Goal: Transaction & Acquisition: Purchase product/service

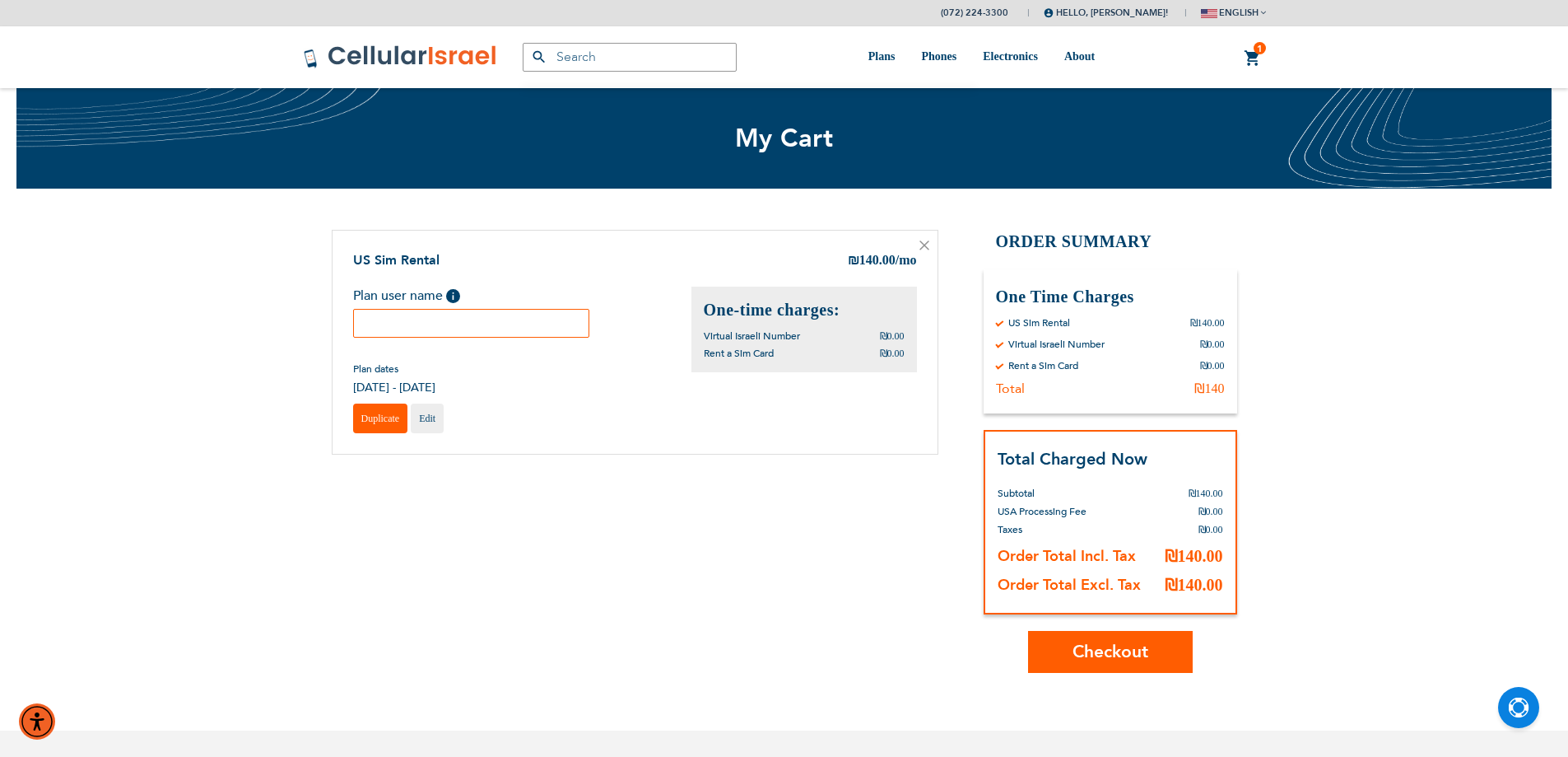
click at [366, 416] on span "Duplicate" at bounding box center [380, 418] width 38 height 11
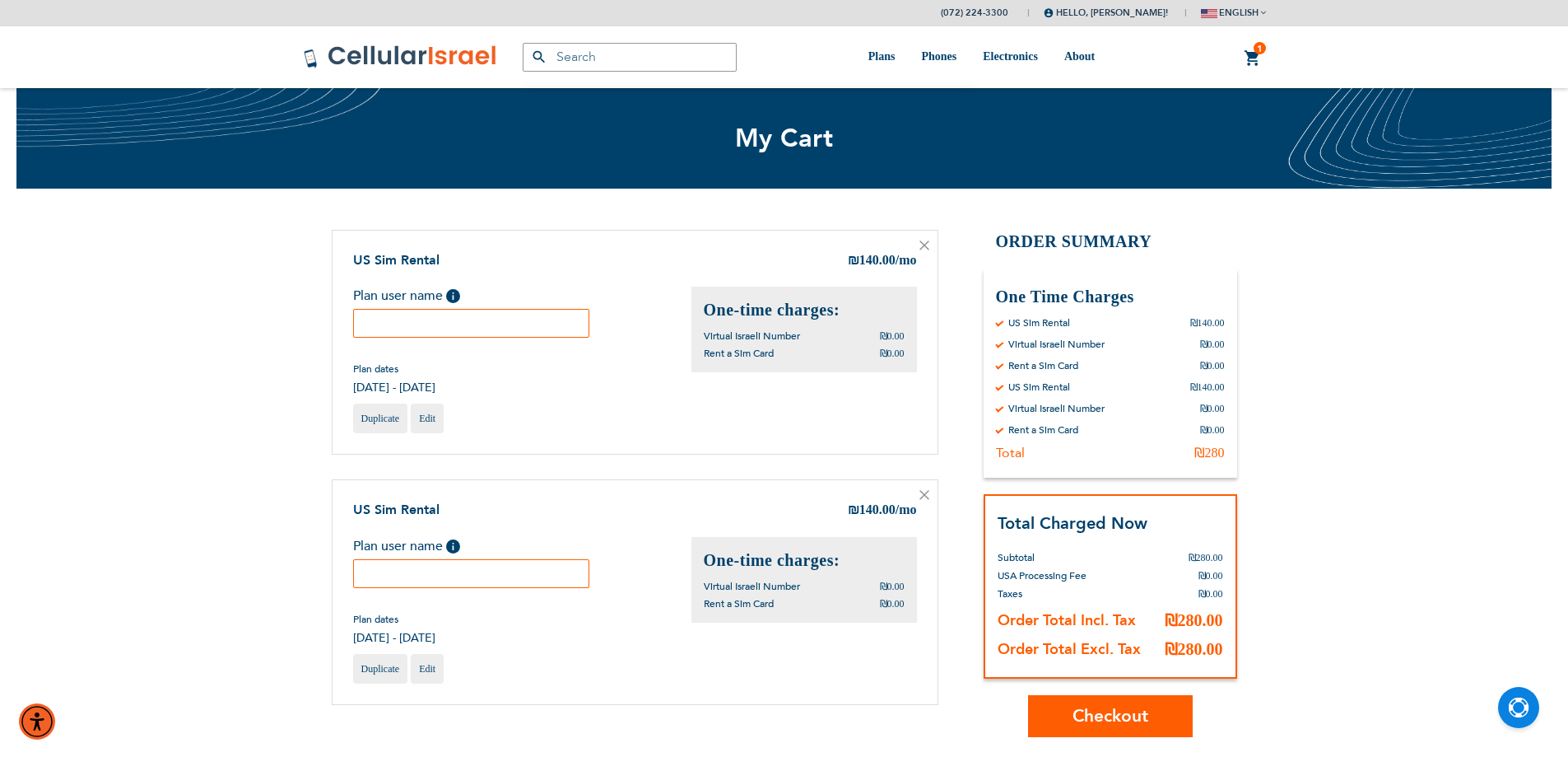
click at [465, 330] on input "text" at bounding box center [471, 323] width 237 height 29
type input "Yehuda"
click at [495, 577] on input "text" at bounding box center [471, 573] width 237 height 29
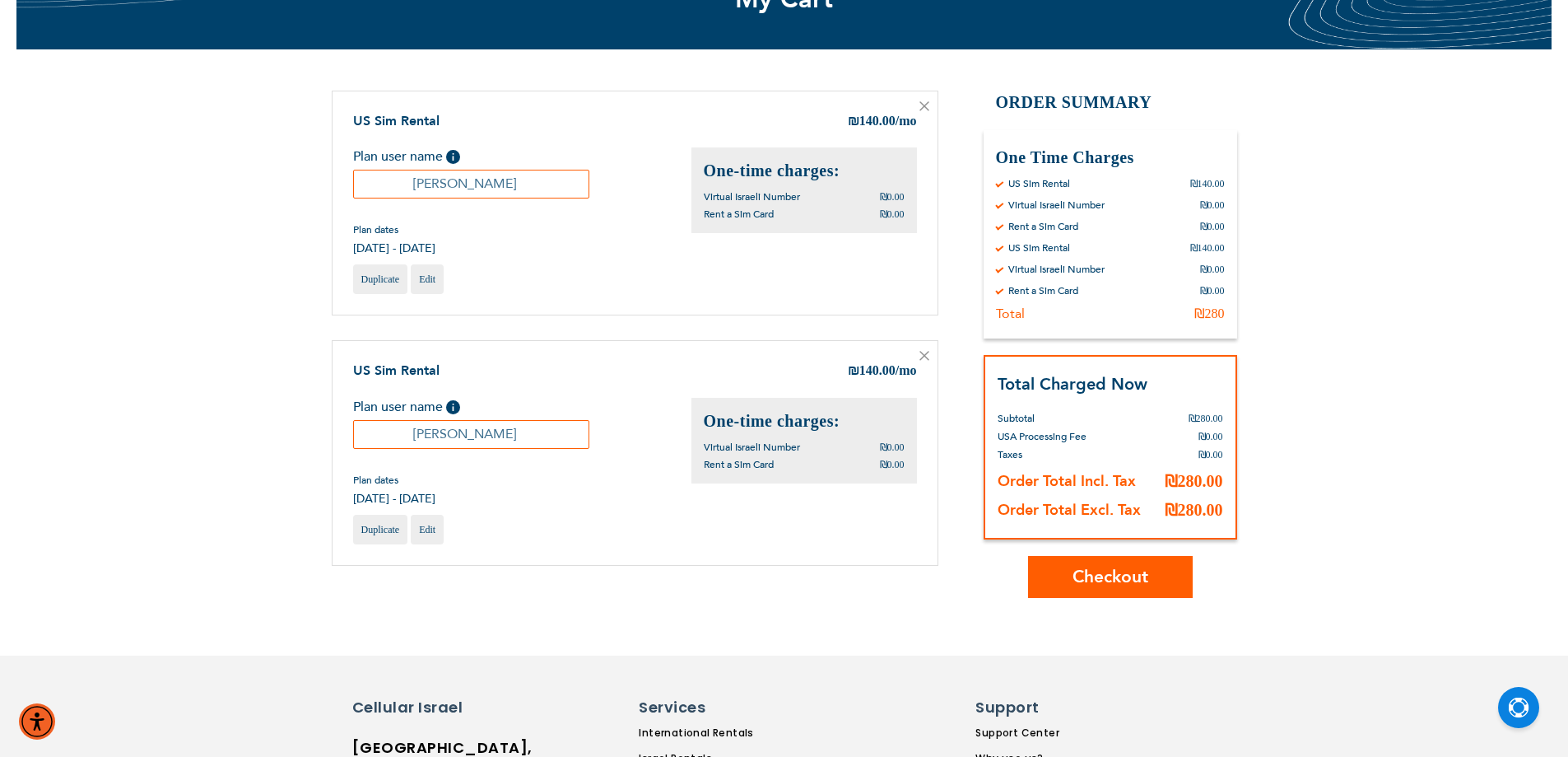
scroll to position [247, 0]
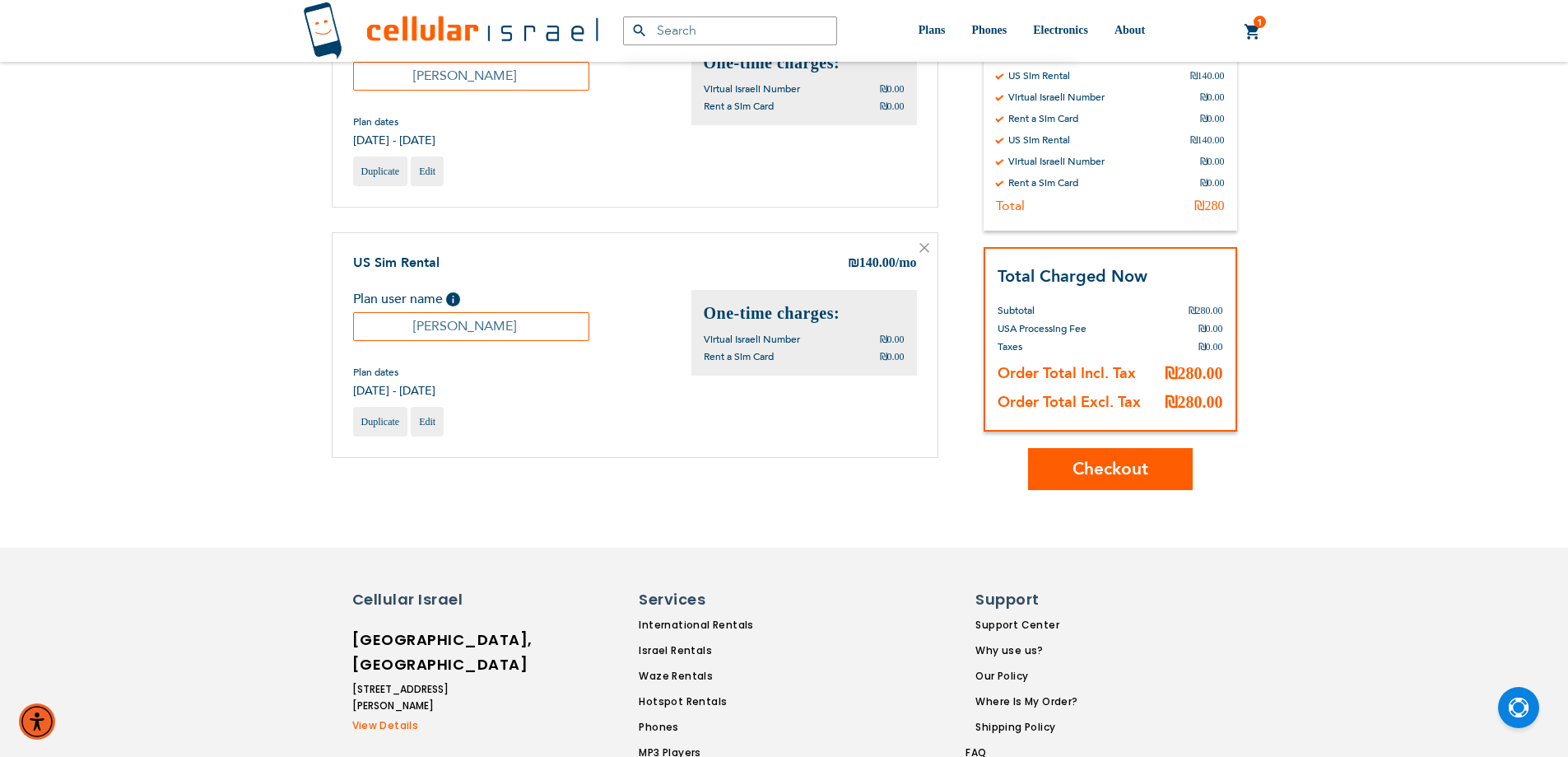
type input "Yehuda"
click at [1119, 458] on span "Checkout" at bounding box center [1110, 469] width 76 height 24
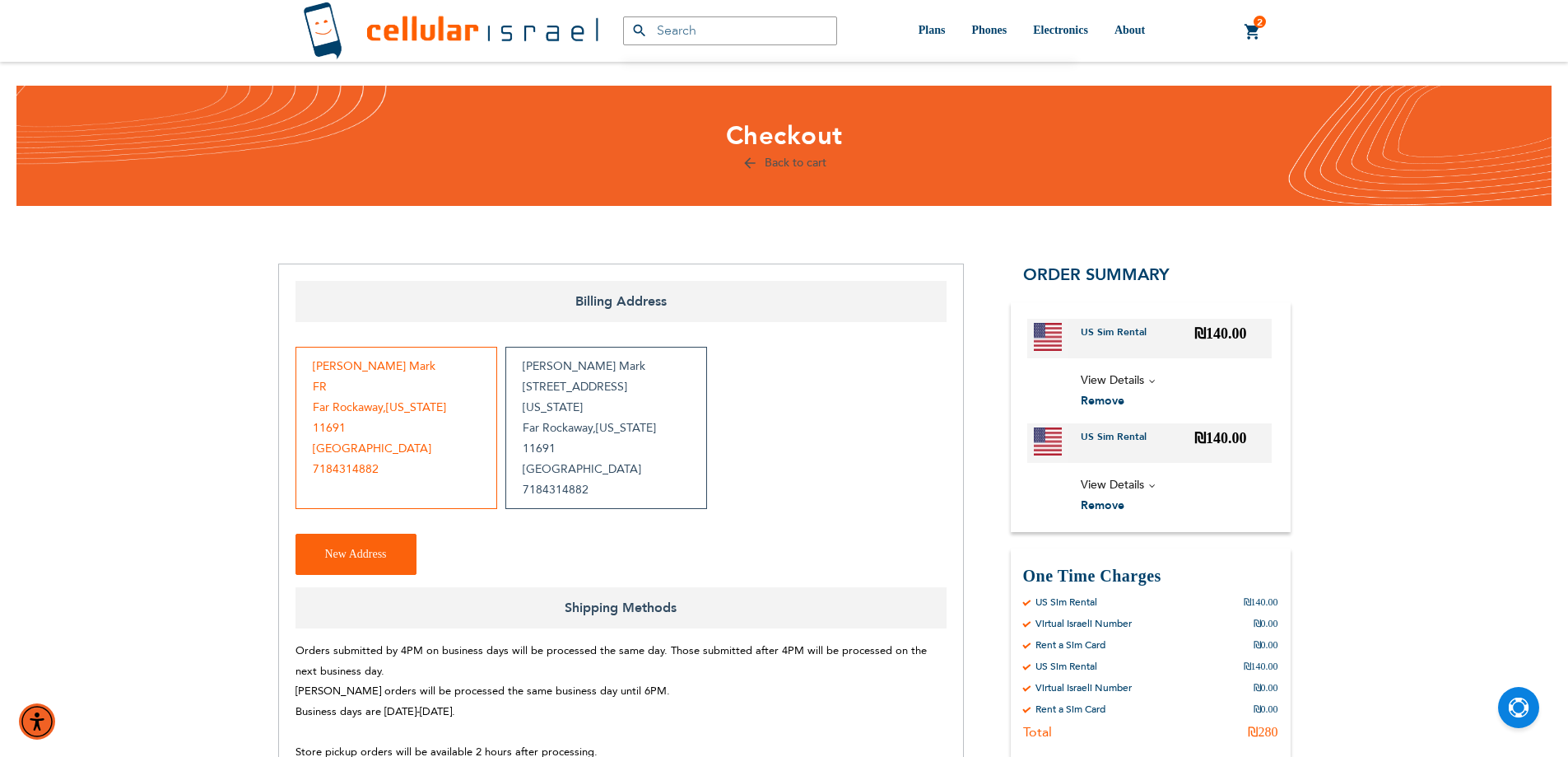
scroll to position [412, 0]
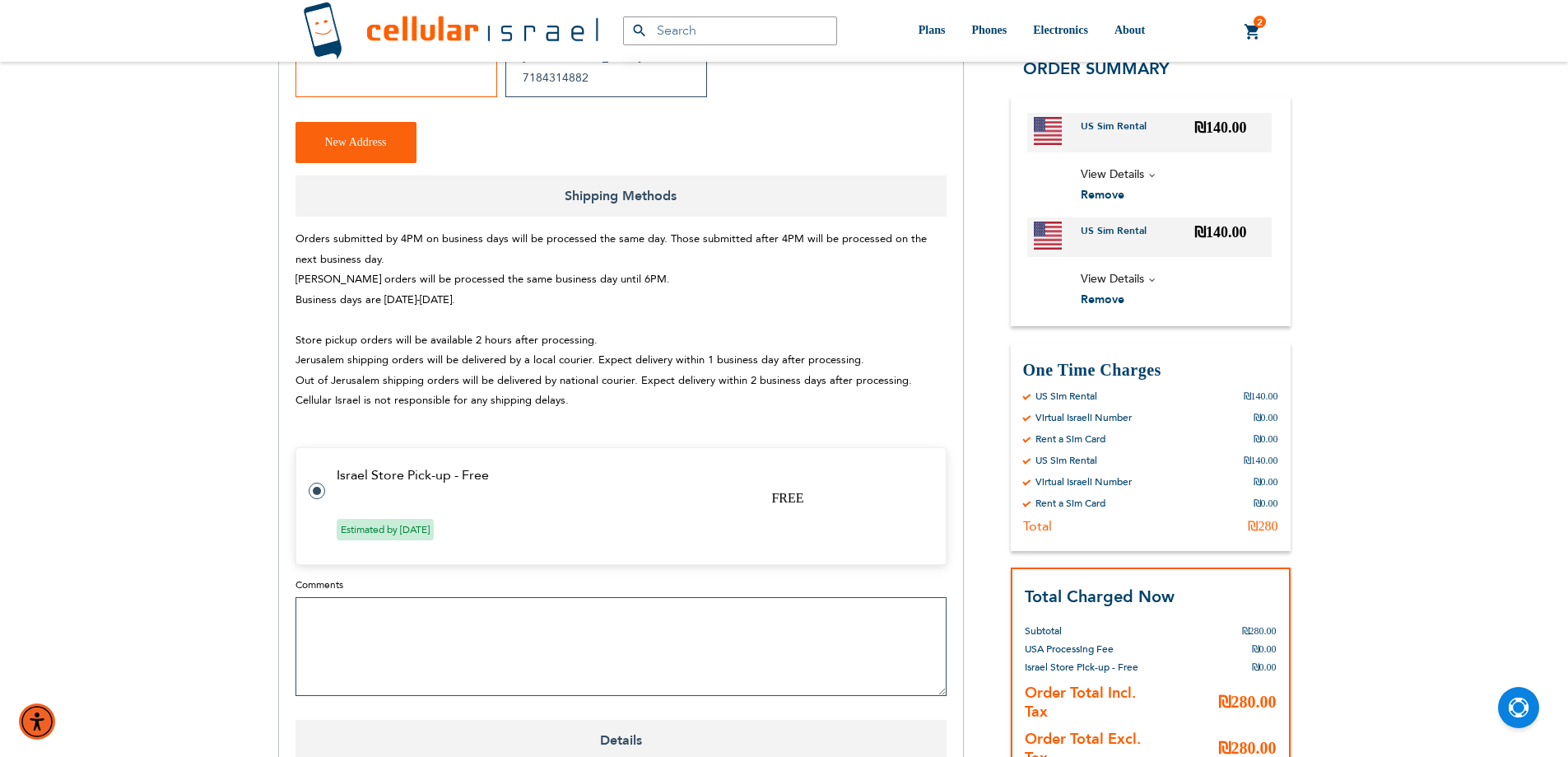
click at [573, 600] on textarea "Comments" at bounding box center [621, 647] width 651 height 99
paste textarea "351163525940103"
paste textarea "358291740184299"
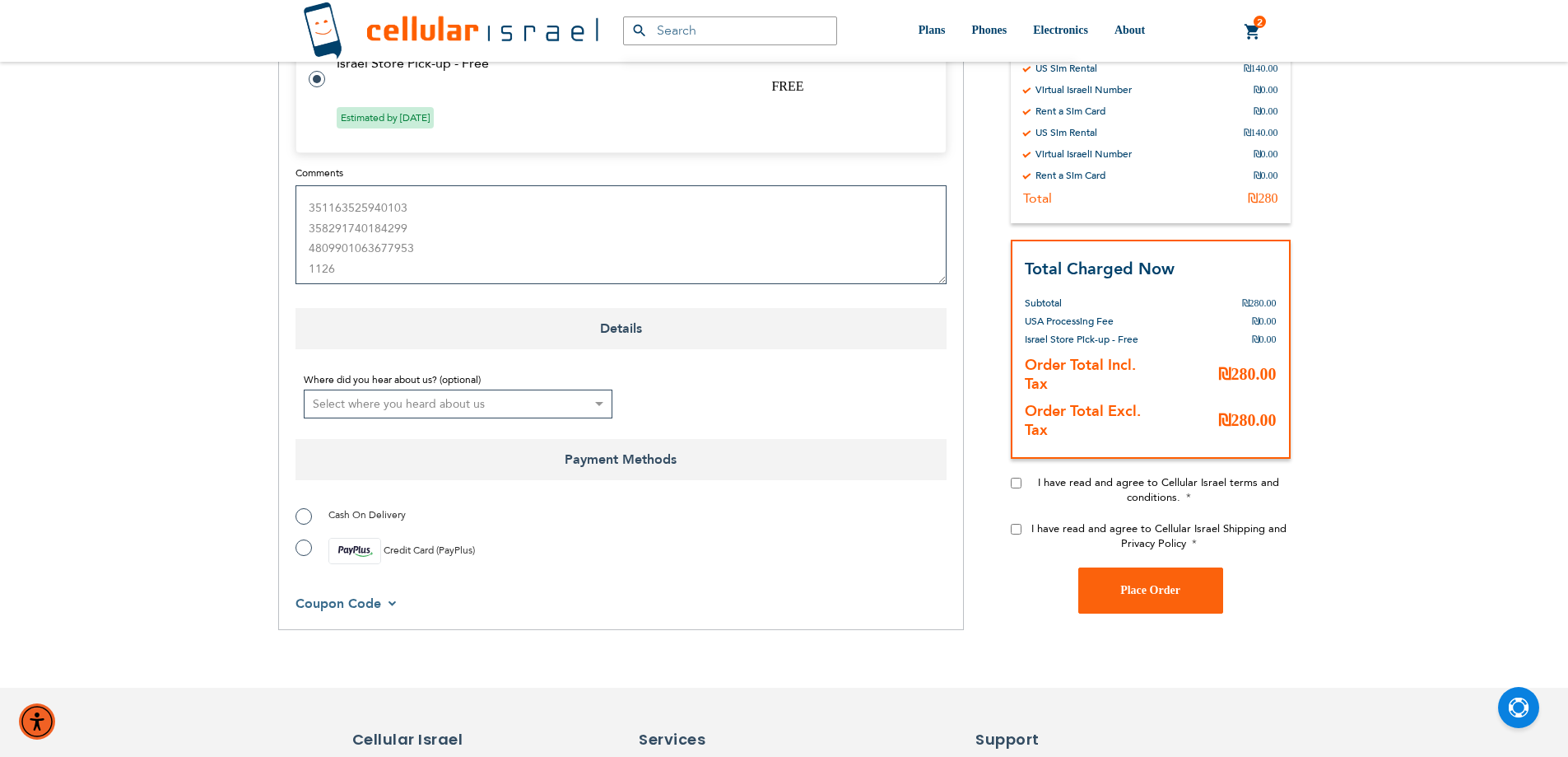
scroll to position [14, 0]
click at [384, 219] on textarea "351163525940103 358291740184299 4809901063677953 1126 CVV 925" at bounding box center [621, 235] width 651 height 99
click at [320, 231] on textarea "351163525940103 358291740184299 1126 CVV 925" at bounding box center [621, 235] width 651 height 99
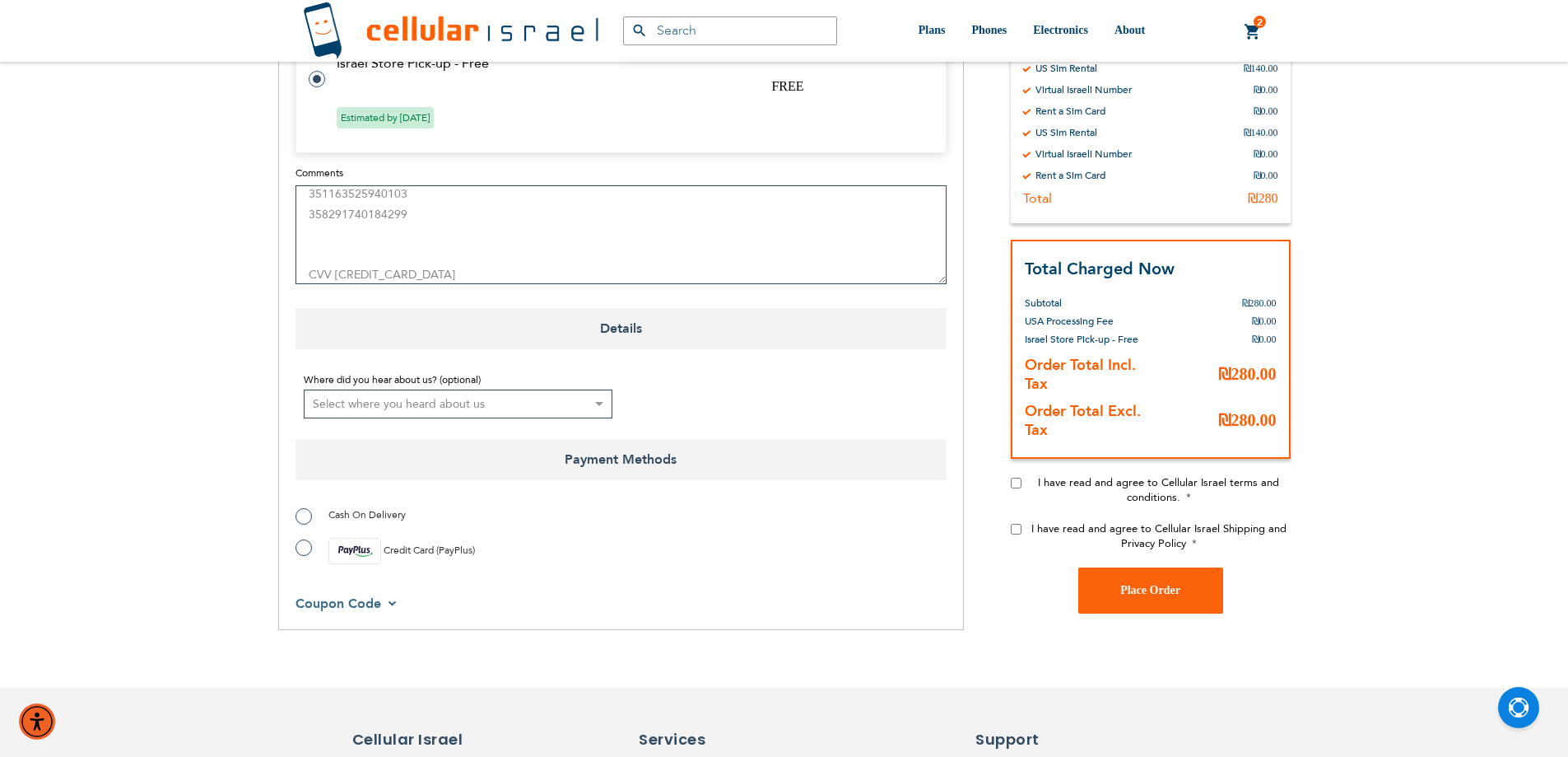
click at [346, 253] on textarea "351163525940103 358291740184299 CVV 925" at bounding box center [621, 235] width 651 height 99
click at [355, 215] on textarea "351163525940103 358291740184299 CVV 925" at bounding box center [621, 235] width 651 height 99
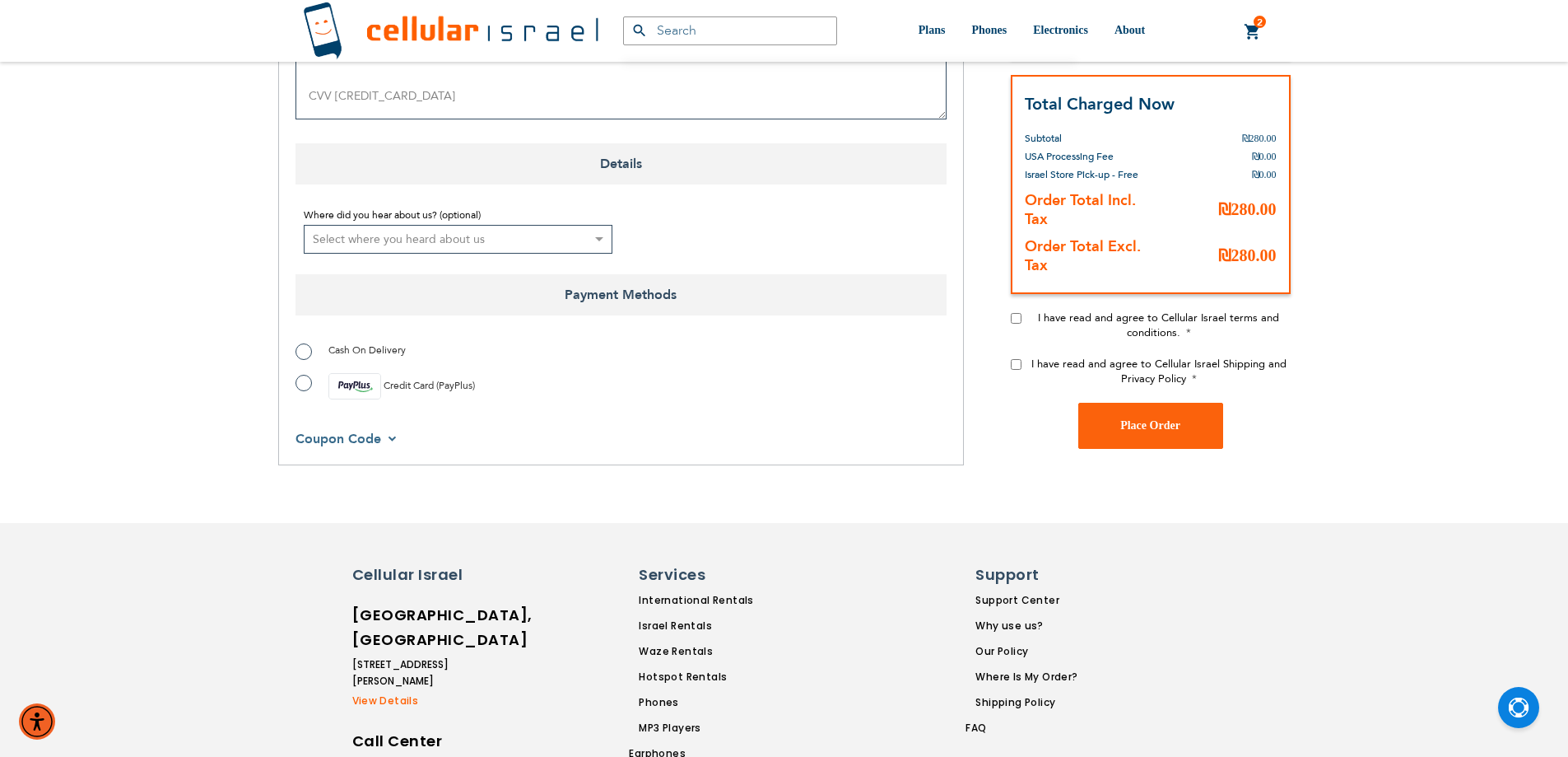
type textarea "351163525940103 358291740184299 CVV 925"
click at [298, 373] on label "Credit Card (PayPlus)" at bounding box center [385, 386] width 180 height 26
radio input "true"
click at [1012, 313] on input "I have read and agree to Cellular Israel terms and conditions." at bounding box center [1015, 317] width 10 height 10
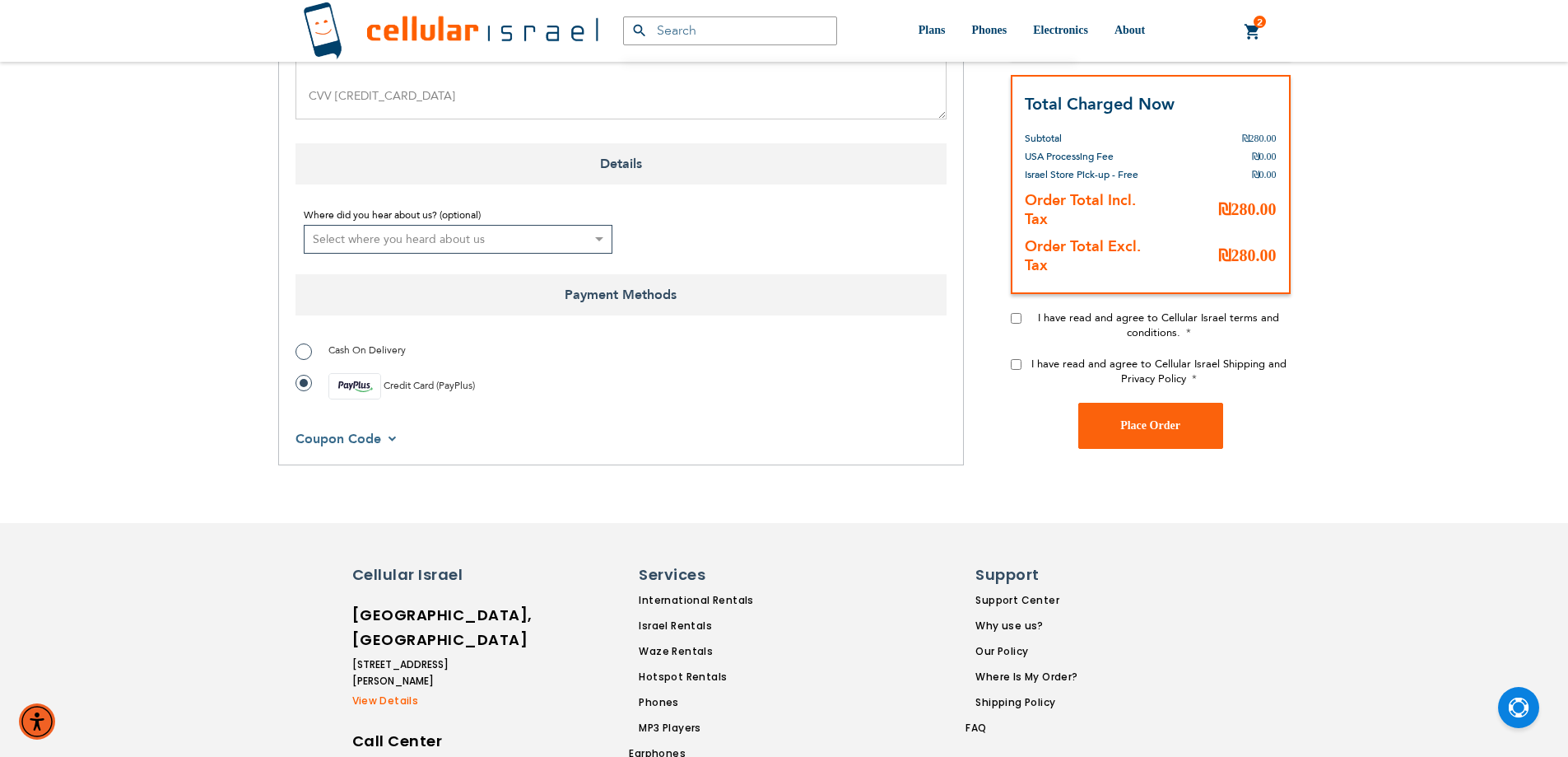
checkbox input "true"
click at [1015, 359] on input "I have read and agree to Cellular Israel Shipping and Privacy Policy" at bounding box center [1015, 364] width 10 height 10
checkbox input "true"
click at [1140, 419] on span "Place Order" at bounding box center [1150, 425] width 60 height 12
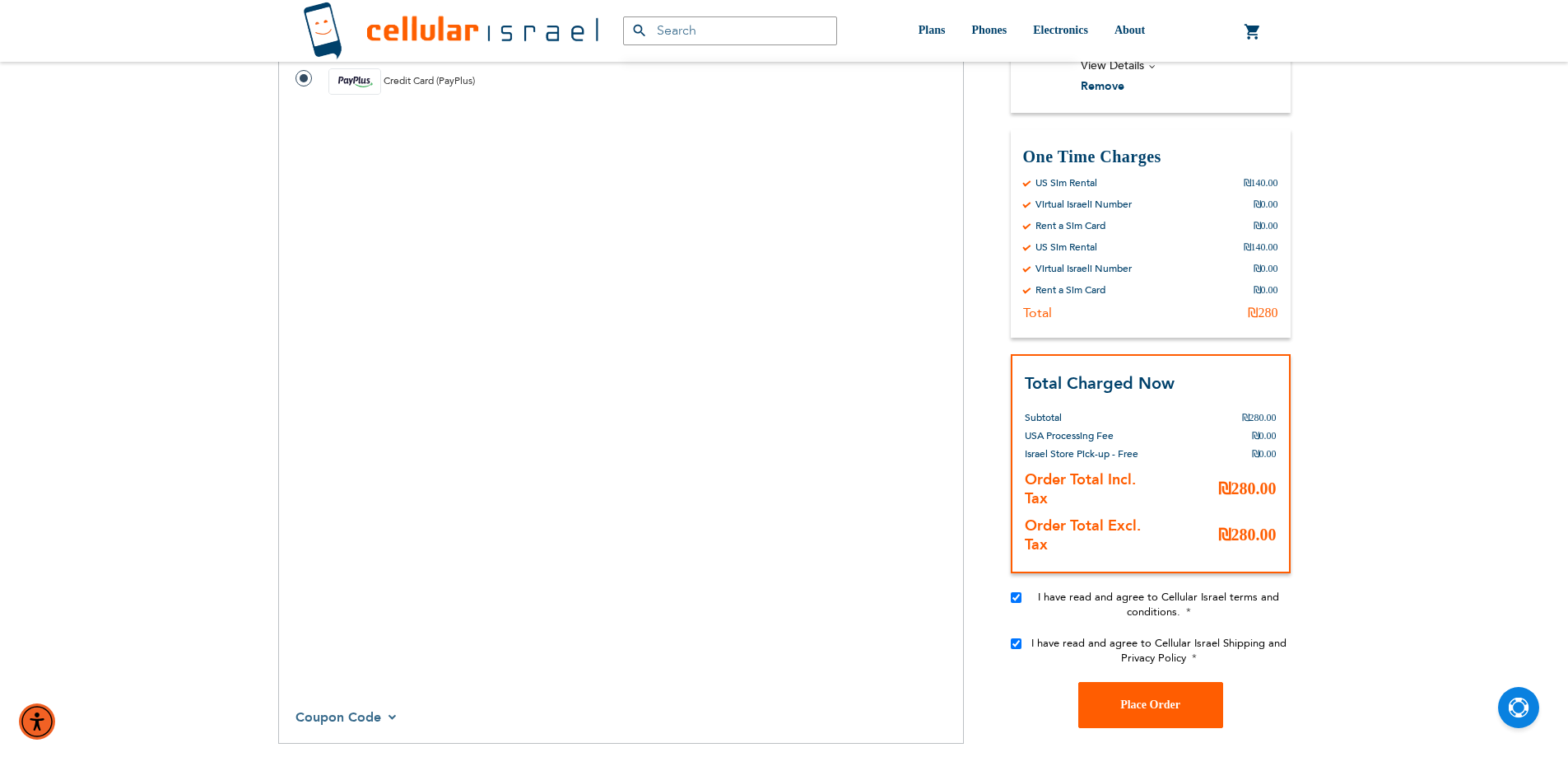
scroll to position [1317, 0]
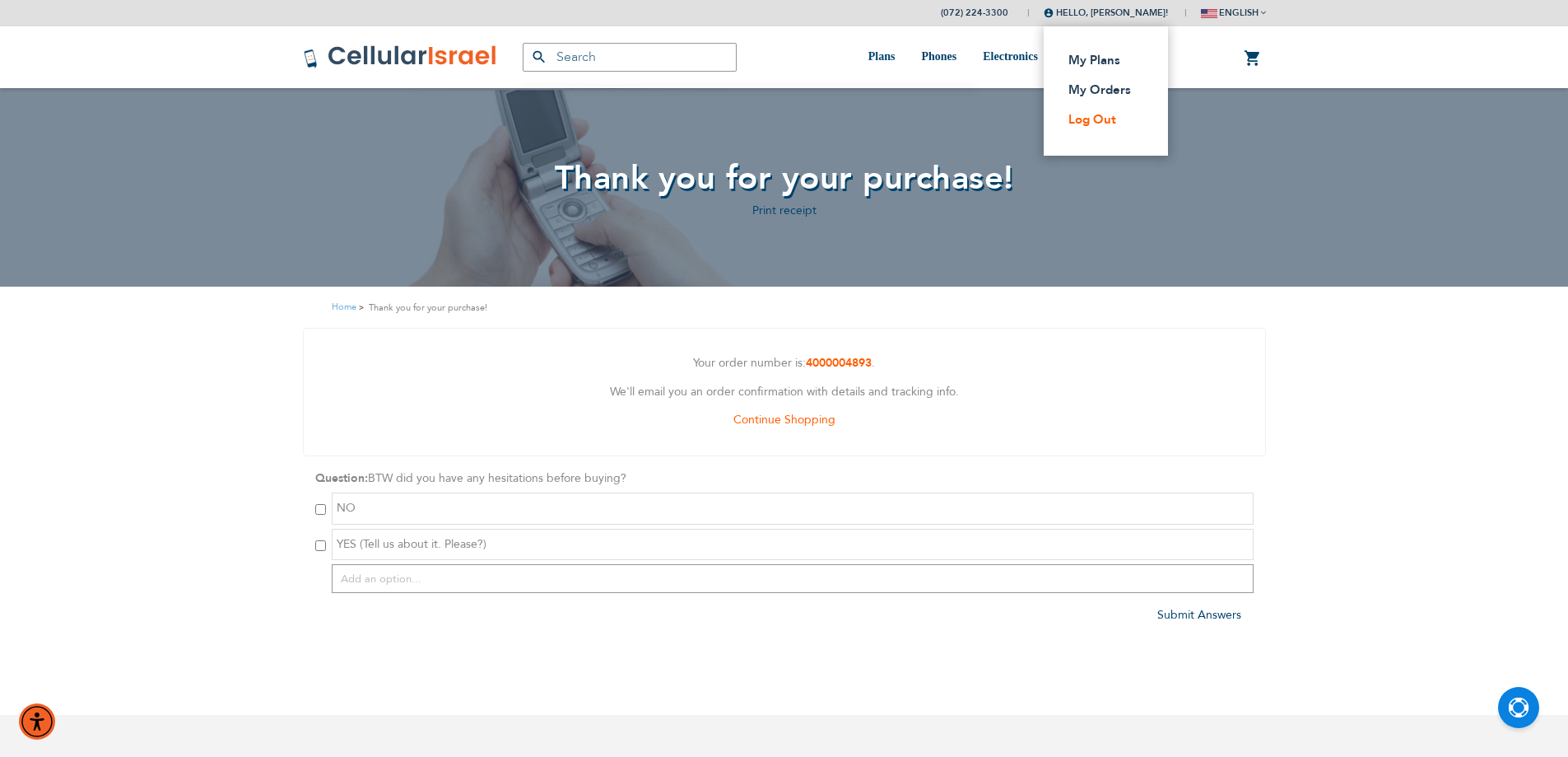
click at [1087, 124] on link "Log Out" at bounding box center [1101, 120] width 65 height 17
